Goal: Find specific page/section: Find specific page/section

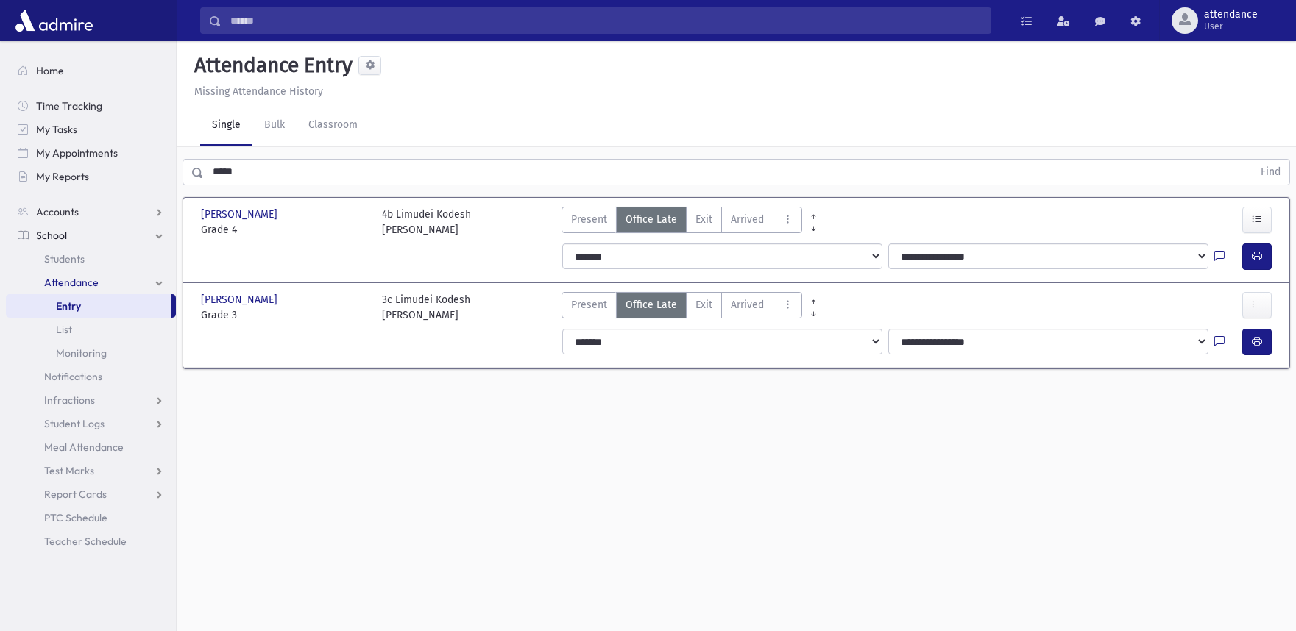
scroll to position [1, 0]
click at [55, 75] on span "Home" at bounding box center [50, 70] width 28 height 13
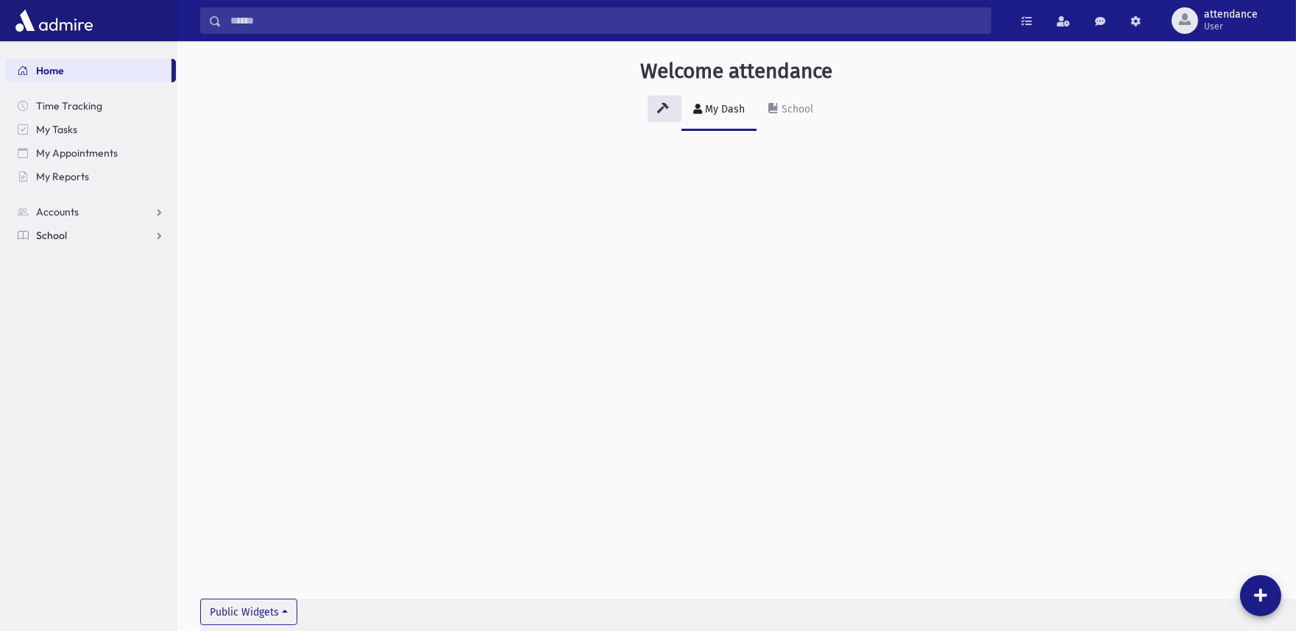
click at [65, 238] on span "School" at bounding box center [51, 235] width 31 height 13
click at [67, 265] on span "Students" at bounding box center [64, 258] width 40 height 13
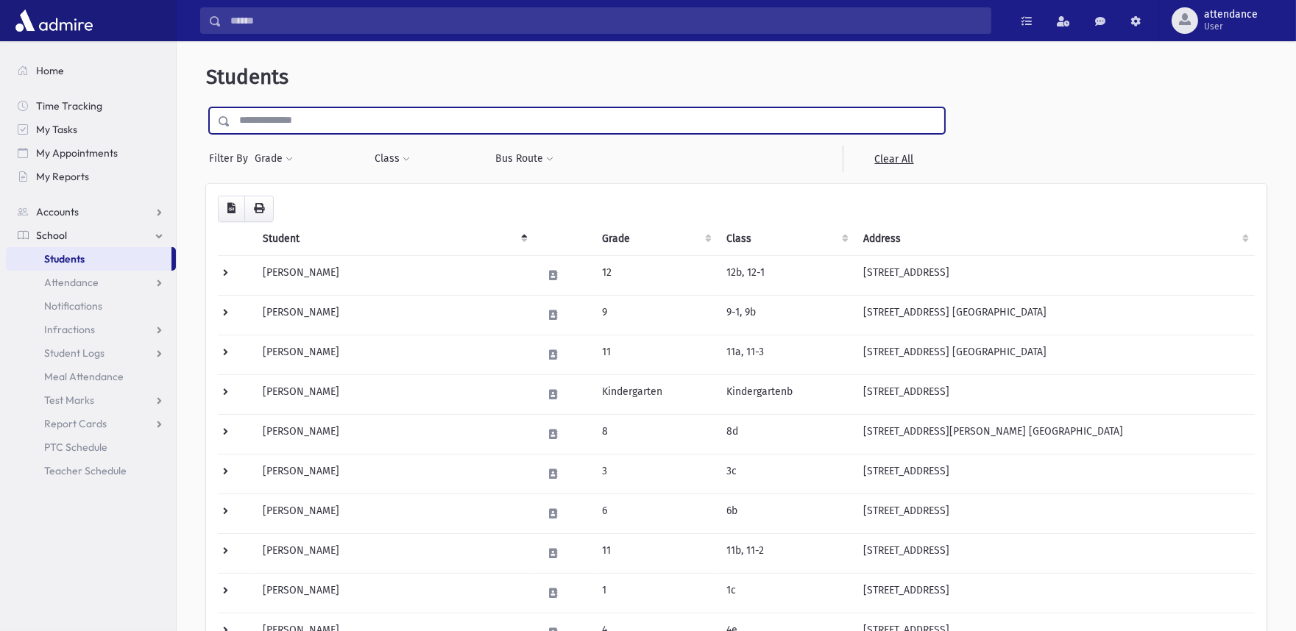
click at [276, 127] on input "text" at bounding box center [587, 120] width 714 height 26
type input "*****"
click at [206, 107] on input "submit" at bounding box center [226, 117] width 41 height 20
